Goal: Task Accomplishment & Management: Complete application form

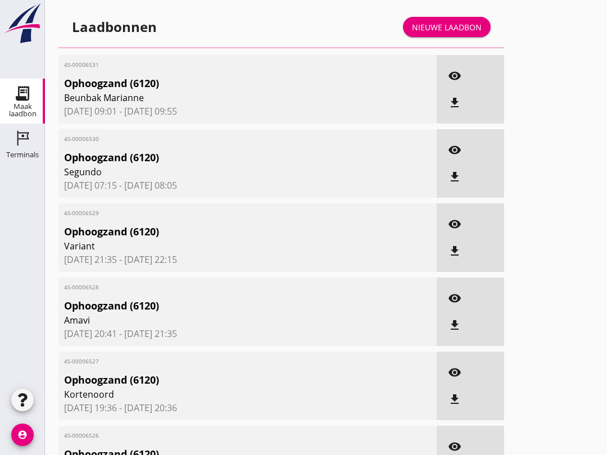
scroll to position [270, 0]
click at [431, 37] on link "Nieuwe laadbon" at bounding box center [447, 27] width 88 height 20
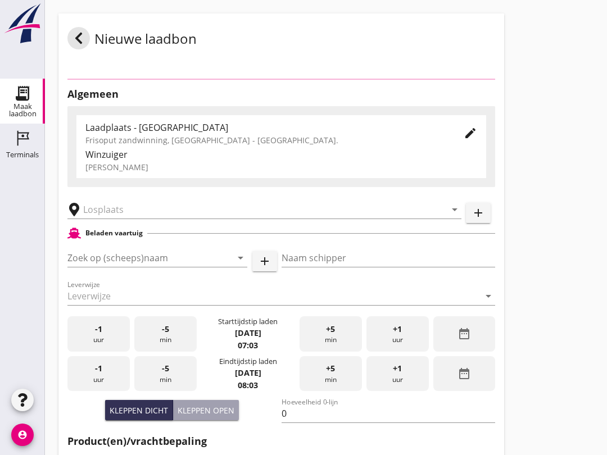
click at [107, 115] on div "Laadplaats - Wingebied Frisoput zandwinning, [GEOGRAPHIC_DATA] - Frisoput. edit…" at bounding box center [281, 146] width 410 height 63
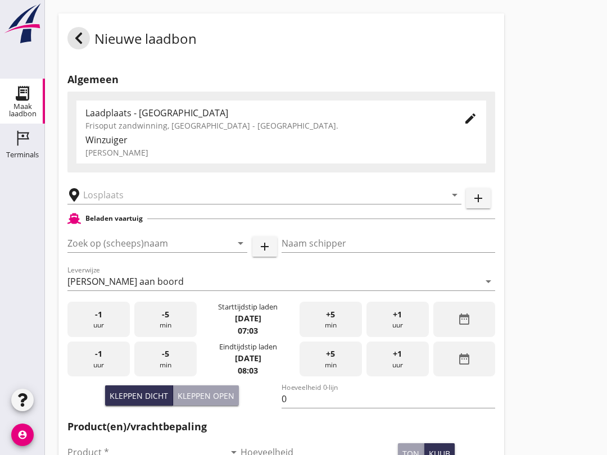
click at [102, 204] on input "text" at bounding box center [256, 195] width 347 height 18
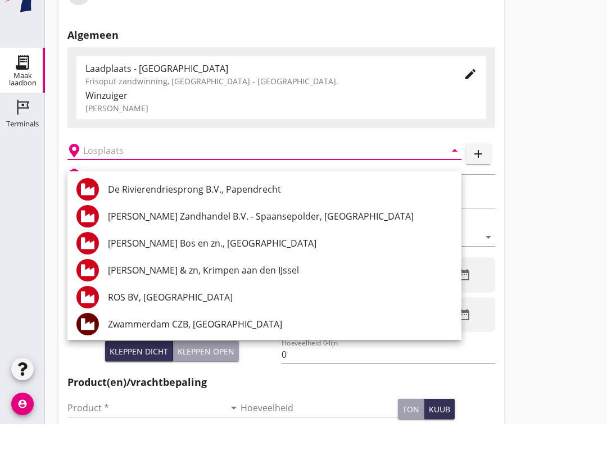
scroll to position [47, 0]
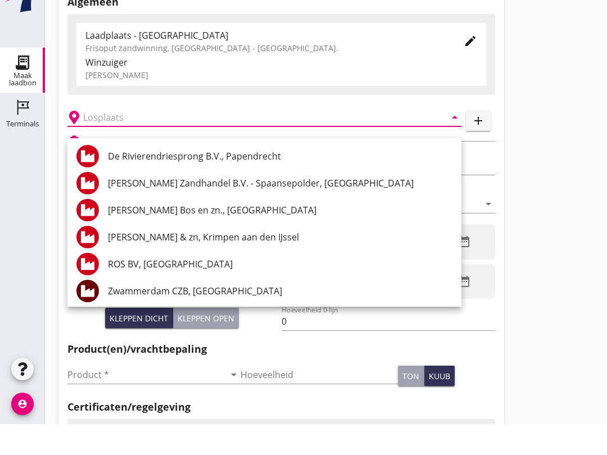
click at [24, 225] on div at bounding box center [22, 278] width 45 height 215
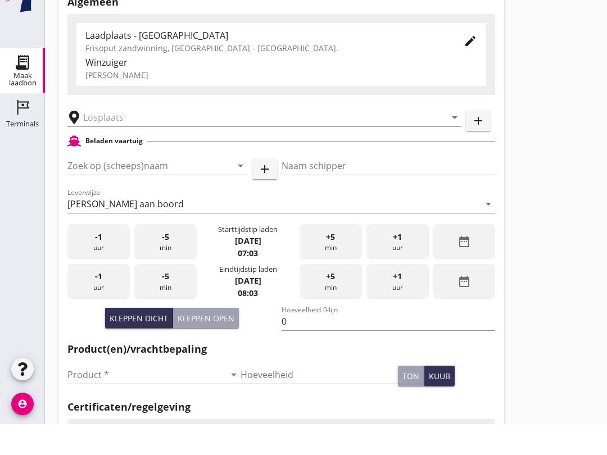
scroll to position [78, 0]
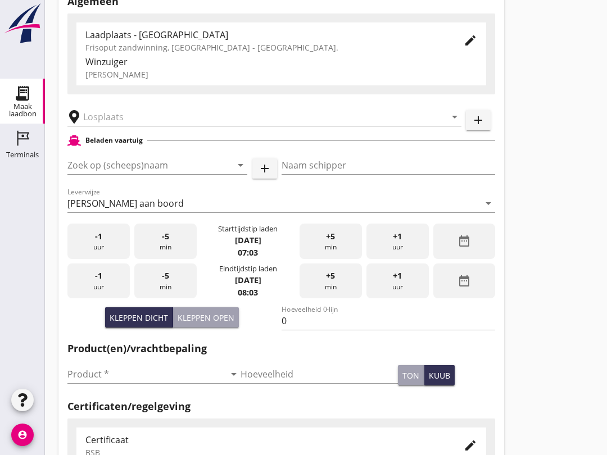
click at [88, 164] on div "Zoek op (scheeps)naam arrow_drop_down add" at bounding box center [172, 167] width 210 height 36
click at [99, 174] on input "Zoek op (scheeps)naam" at bounding box center [141, 165] width 148 height 18
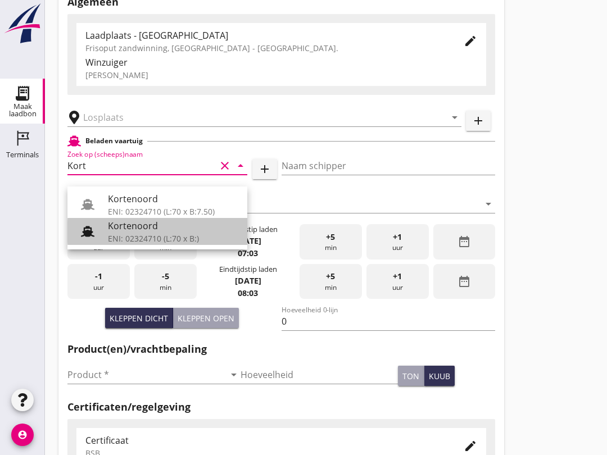
click at [116, 231] on div "Kortenoord" at bounding box center [173, 225] width 130 height 13
type input "Kortenoord"
type input "[PERSON_NAME]/[PERSON_NAME]"
type input "621"
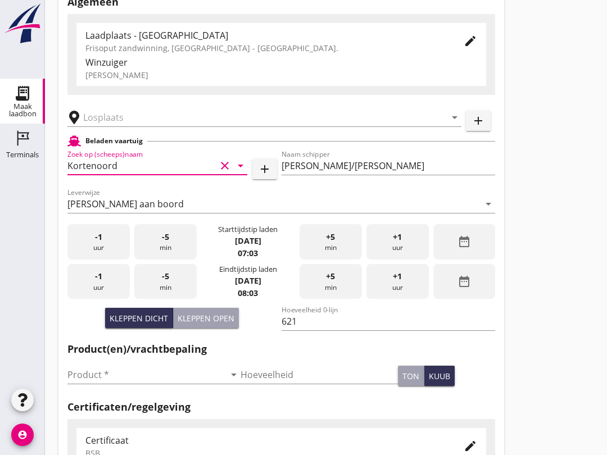
click at [116, 123] on input "text" at bounding box center [256, 117] width 347 height 18
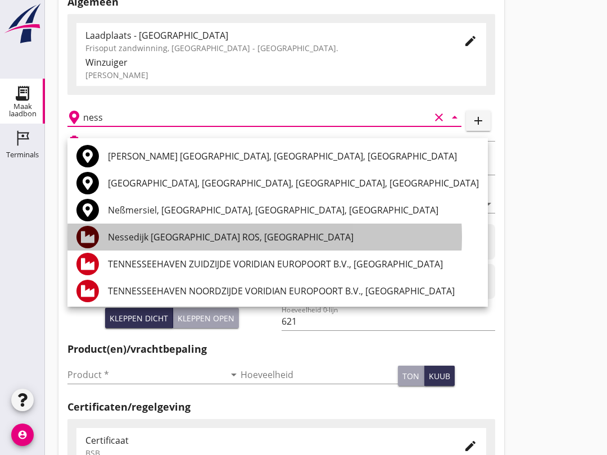
click at [229, 235] on div "Nessedijk [GEOGRAPHIC_DATA] ROS, [GEOGRAPHIC_DATA]" at bounding box center [293, 236] width 371 height 13
type input "Nessedijk [GEOGRAPHIC_DATA] ROS, [GEOGRAPHIC_DATA]"
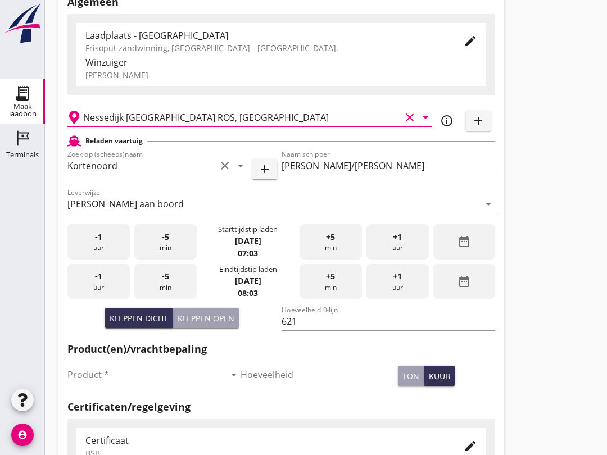
click at [94, 376] on input "Product *" at bounding box center [145, 375] width 157 height 18
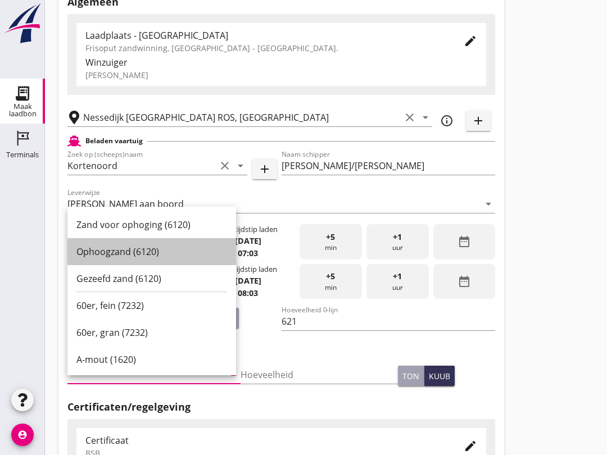
click at [119, 249] on div "Ophoogzand (6120)" at bounding box center [151, 251] width 151 height 13
type input "Ophoogzand (6120)"
